Goal: Register for event/course

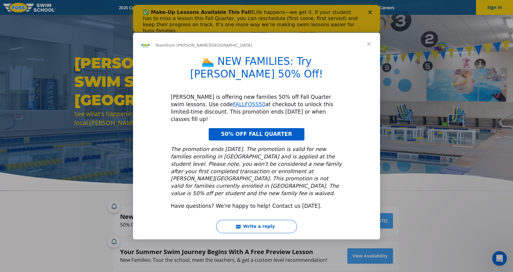
click at [347, 225] on div "Write a reply" at bounding box center [256, 229] width 247 height 19
click at [370, 55] on span "Close" at bounding box center [369, 44] width 22 height 22
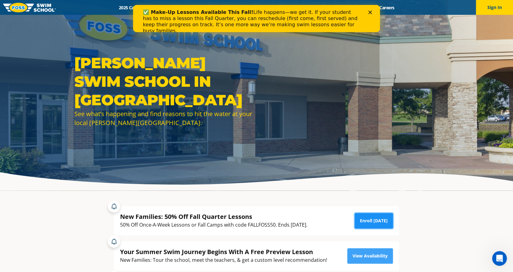
click at [377, 218] on link "Enroll [DATE]" at bounding box center [374, 220] width 38 height 15
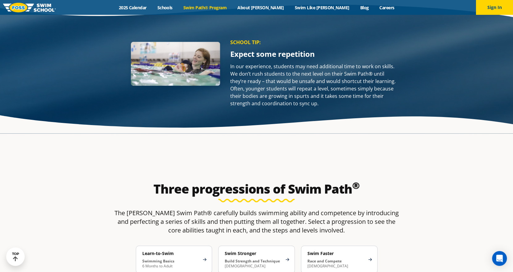
scroll to position [839, 0]
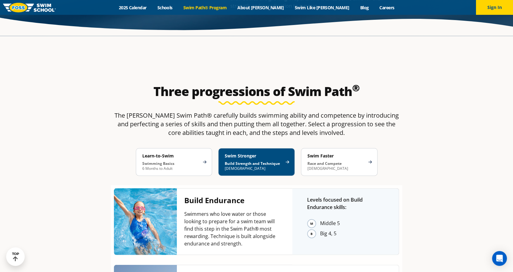
scroll to position [958, 0]
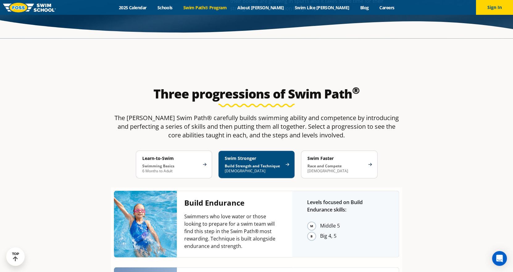
click at [337, 221] on li "Middle 5" at bounding box center [352, 226] width 64 height 10
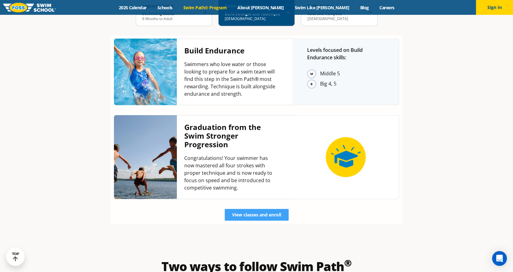
scroll to position [1115, 0]
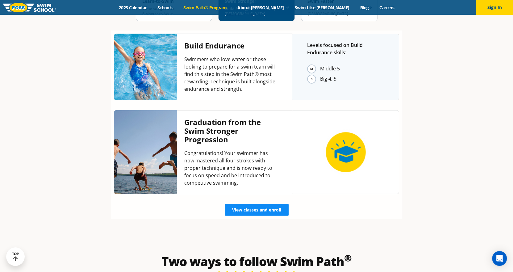
click at [257, 208] on span "View classes and enroll" at bounding box center [256, 210] width 49 height 4
